Goal: Task Accomplishment & Management: Manage account settings

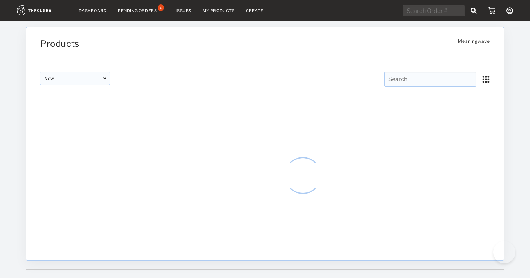
click at [95, 10] on link "Dashboard" at bounding box center [93, 10] width 28 height 5
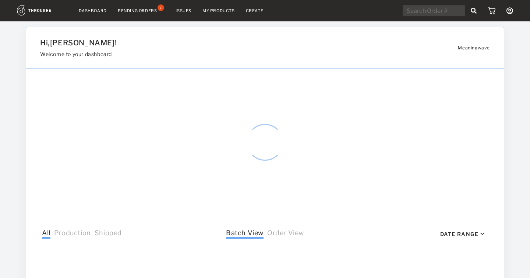
select select "7"
select select "2025"
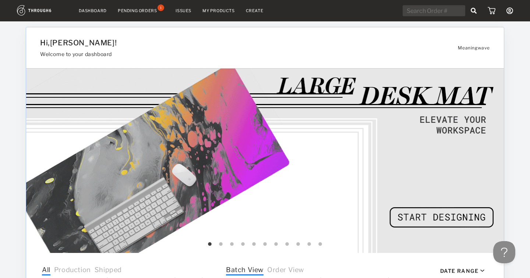
click at [424, 12] on input "text" at bounding box center [434, 10] width 63 height 11
type input "4091"
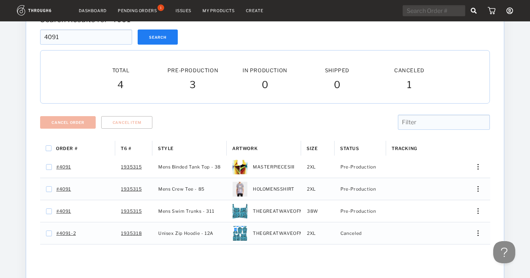
scroll to position [66, 0]
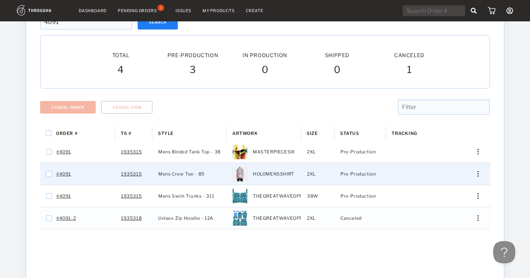
drag, startPoint x: 157, startPoint y: 173, endPoint x: 223, endPoint y: 175, distance: 65.6
click at [224, 175] on div "Mens Crew Tee - 85" at bounding box center [189, 174] width 74 height 22
checkbox input "false"
click at [48, 174] on input "Press Space to toggle row selection (checked)" at bounding box center [49, 174] width 6 height 6
checkbox input "false"
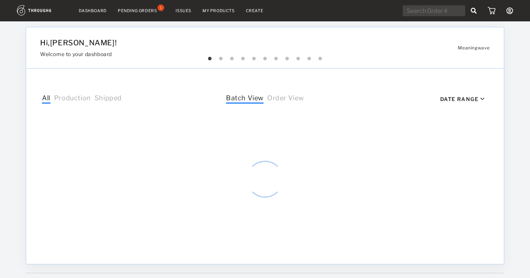
select select "7"
select select "2025"
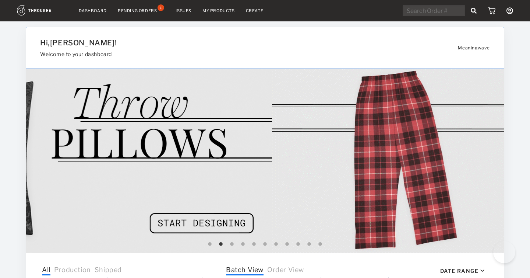
scroll to position [306, 0]
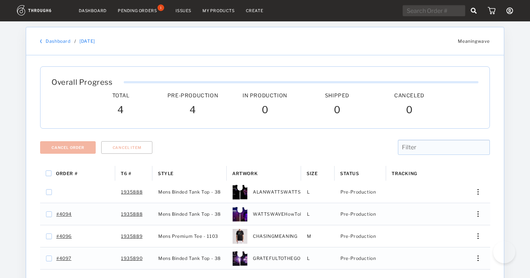
scroll to position [52, 0]
